Goal: Information Seeking & Learning: Learn about a topic

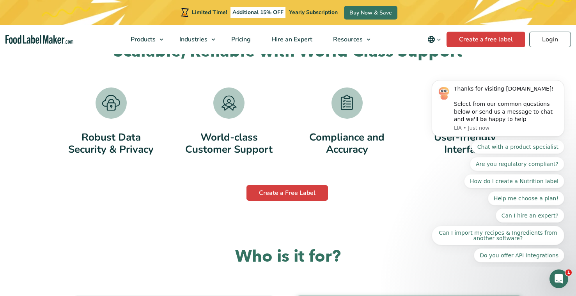
scroll to position [1480, 0]
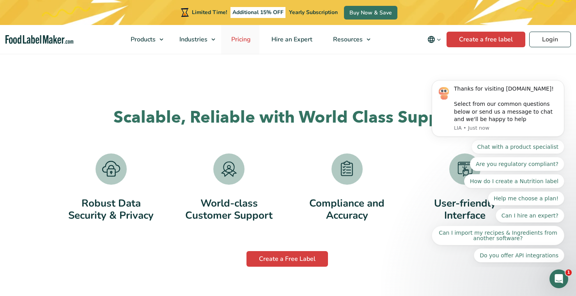
click at [237, 42] on span "Pricing" at bounding box center [240, 39] width 23 height 9
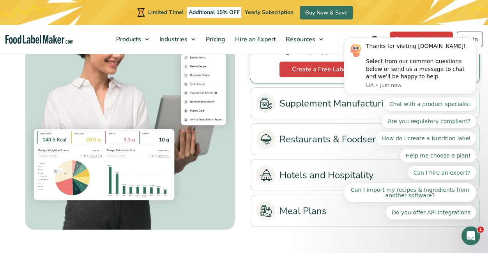
scroll to position [1691, 0]
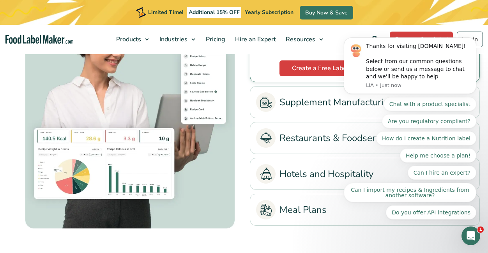
click at [263, 103] on img at bounding box center [265, 102] width 11 height 11
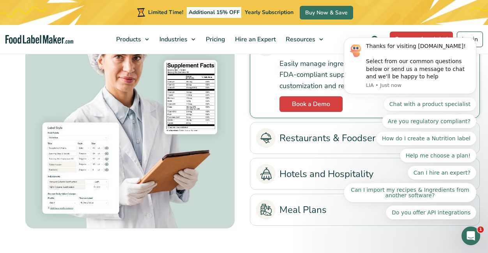
click at [276, 142] on link "Restaurants & Foodservice" at bounding box center [365, 137] width 218 height 19
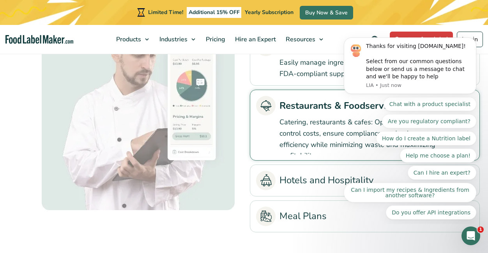
click at [281, 172] on li "Hotels and Hospitality Simplify menu labeling, ensure compliance, and optimize …" at bounding box center [365, 181] width 230 height 32
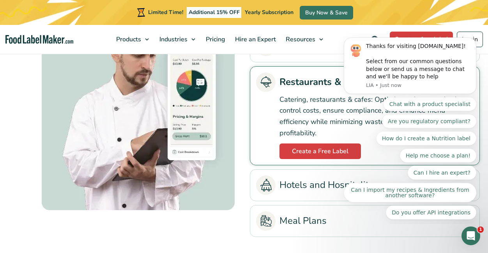
click at [280, 186] on link "Hotels and Hospitality" at bounding box center [365, 184] width 218 height 19
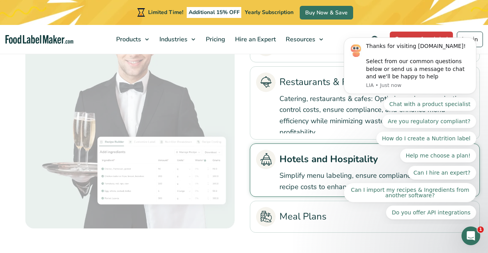
click at [279, 226] on ul "Food Manufacturing Streamline your production process with accurate nutrition a…" at bounding box center [365, 116] width 230 height 242
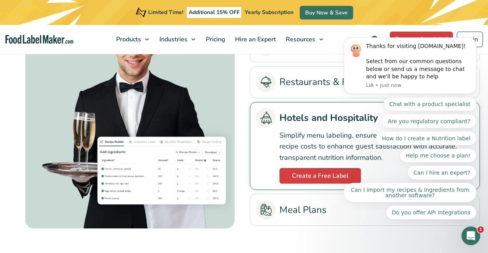
click at [276, 219] on link "Meal Plans" at bounding box center [365, 209] width 218 height 19
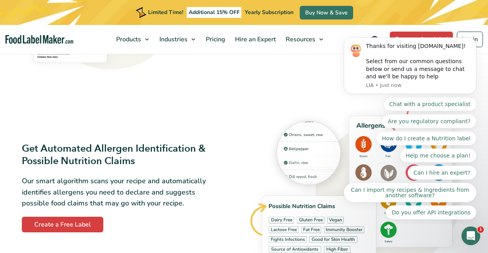
scroll to position [0, 0]
